Goal: Task Accomplishment & Management: Manage account settings

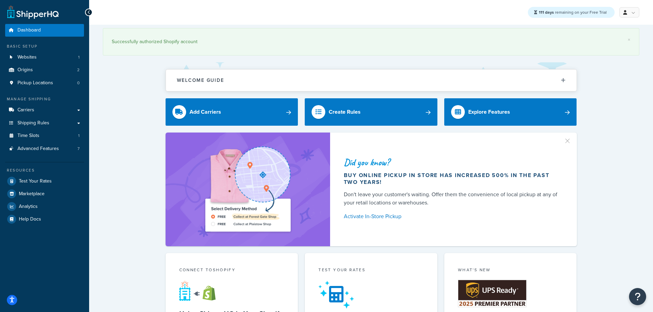
click at [119, 244] on div "Did you know? Buy online pickup in store has increased 500% in the past two yea…" at bounding box center [371, 190] width 537 height 114
click at [28, 109] on span "Carriers" at bounding box center [25, 110] width 17 height 6
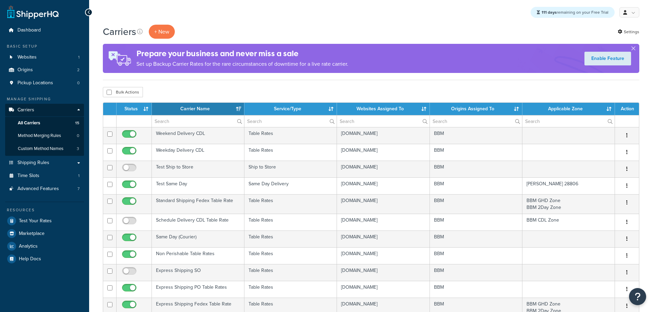
select select "15"
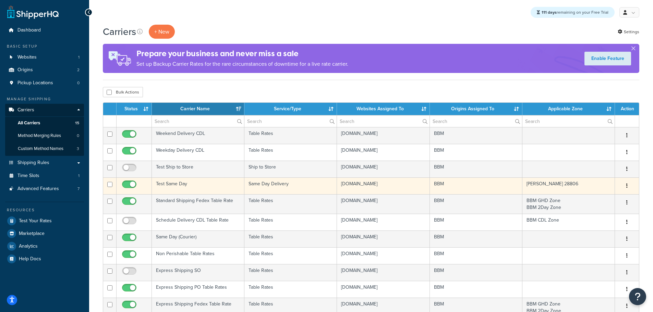
click at [174, 183] on td "Test Same Day" at bounding box center [198, 186] width 93 height 17
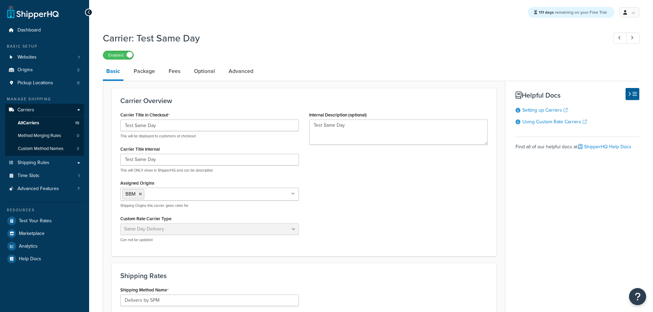
select select "sameday"
click at [210, 72] on link "Optional" at bounding box center [205, 71] width 28 height 16
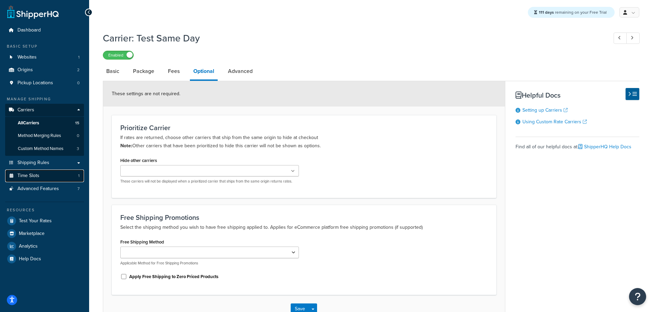
click at [40, 175] on link "Time Slots 1" at bounding box center [44, 176] width 79 height 13
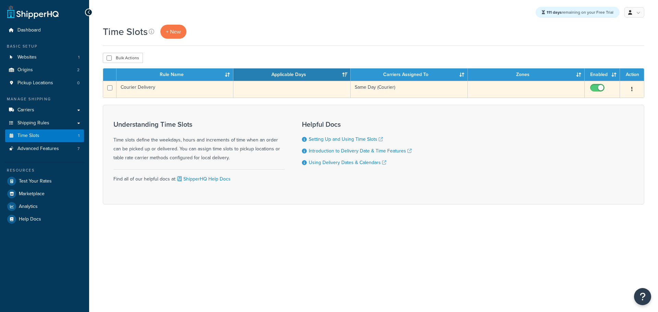
click at [152, 89] on td "Courier Delivery" at bounding box center [175, 89] width 117 height 17
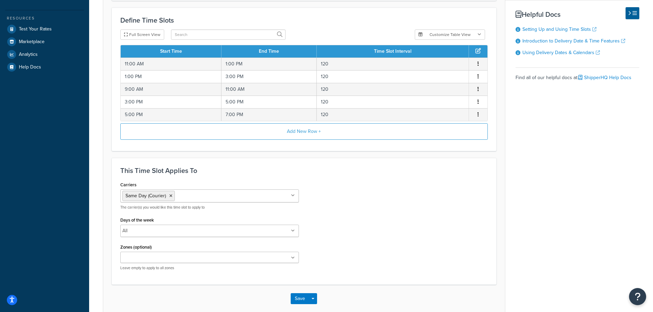
scroll to position [188, 0]
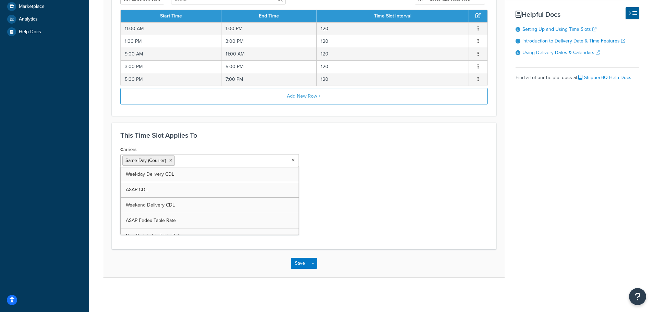
click at [216, 159] on input "Carriers" at bounding box center [207, 161] width 61 height 8
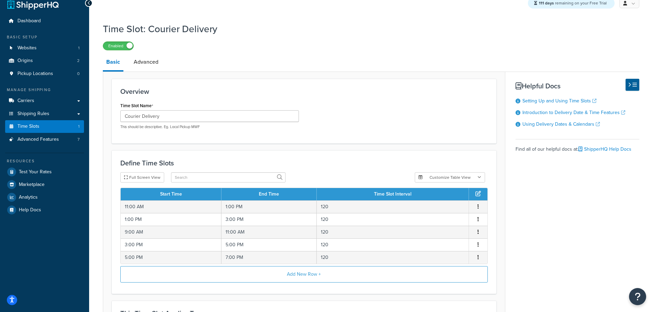
scroll to position [0, 0]
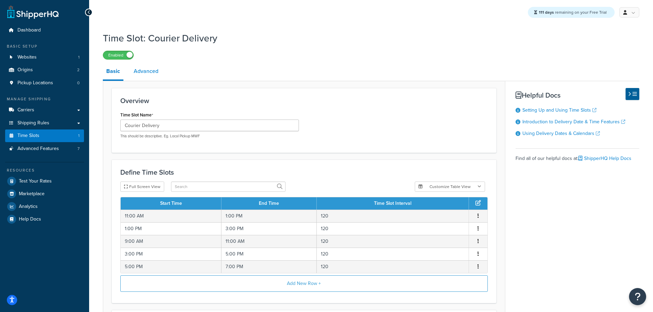
click at [147, 74] on link "Advanced" at bounding box center [146, 71] width 32 height 16
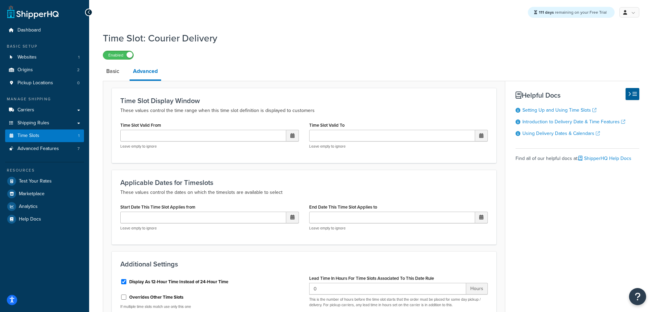
click at [91, 256] on div "Time Slot: Courier Delivery Enabled Basic Advanced Time Slot Display Window The…" at bounding box center [371, 198] width 564 height 341
click at [116, 73] on link "Basic" at bounding box center [113, 71] width 20 height 16
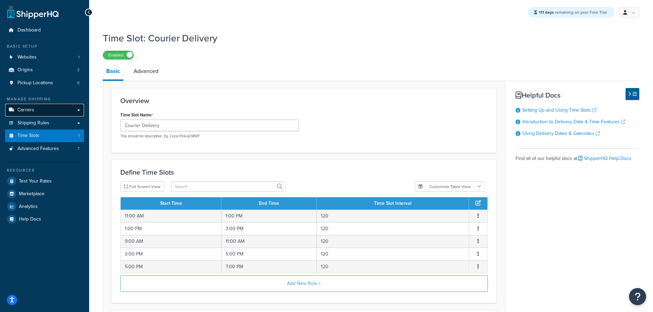
click at [28, 110] on span "Carriers" at bounding box center [25, 110] width 17 height 6
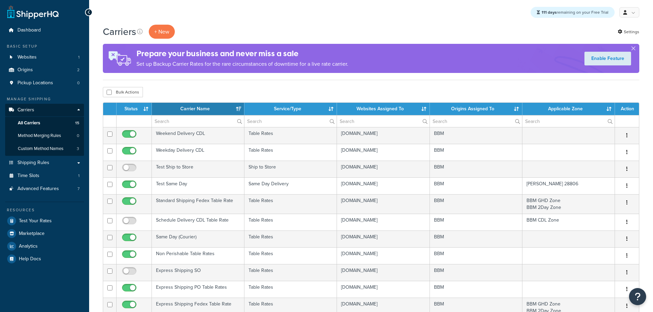
select select "15"
click at [644, 86] on div "Carriers + New Settings Prepare your business and never miss a sale Set up Back…" at bounding box center [371, 297] width 564 height 544
click at [99, 254] on div "Carriers + New Settings Prepare your business and never miss a sale Set up Back…" at bounding box center [371, 297] width 564 height 544
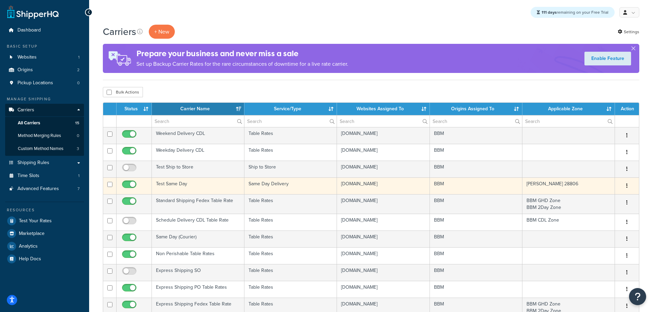
click at [174, 183] on td "Test Same Day" at bounding box center [198, 186] width 93 height 17
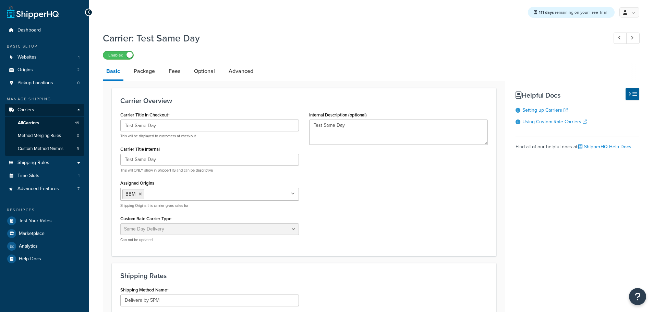
select select "sameday"
